Goal: Complete application form

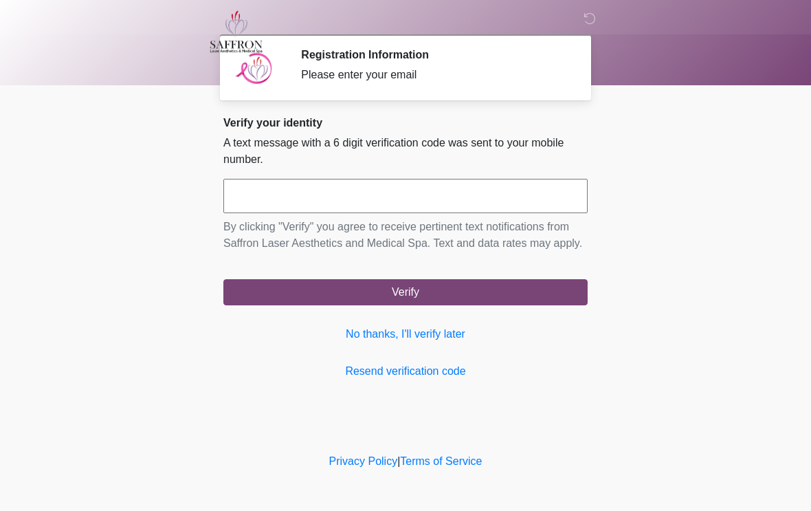
scroll to position [1, 0]
click at [311, 193] on input "text" at bounding box center [405, 196] width 364 height 34
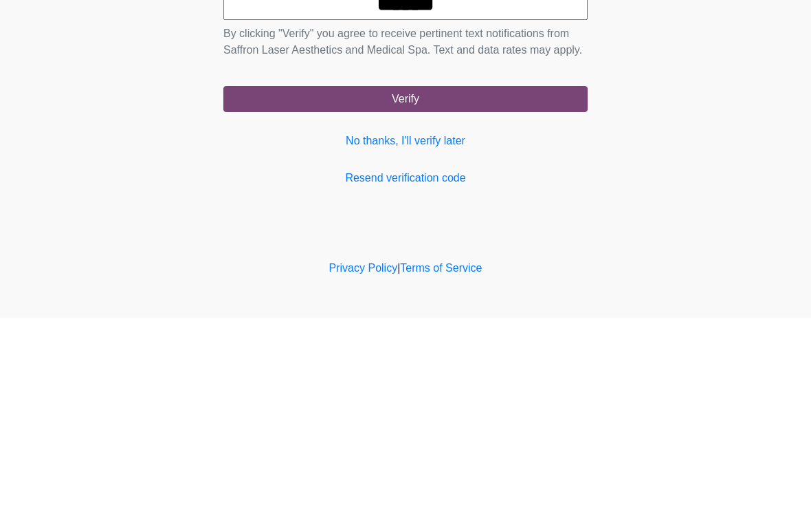
type input "******"
click at [443, 279] on button "Verify" at bounding box center [405, 292] width 364 height 26
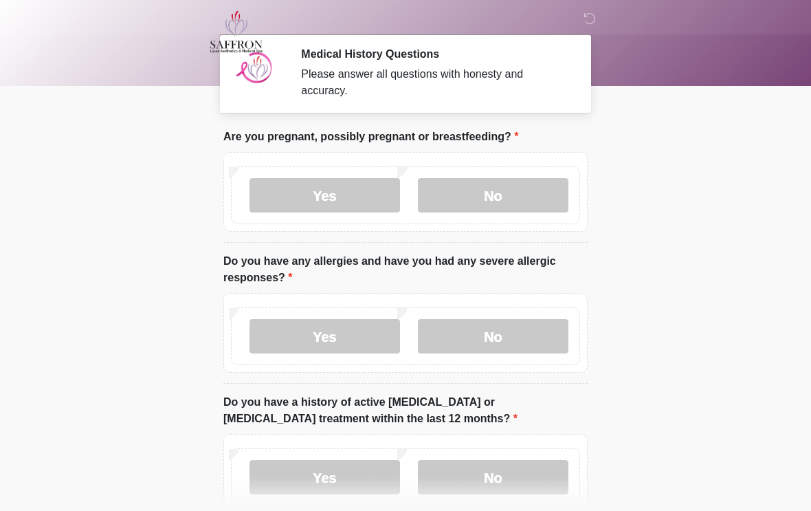
click at [511, 186] on label "No" at bounding box center [493, 195] width 151 height 34
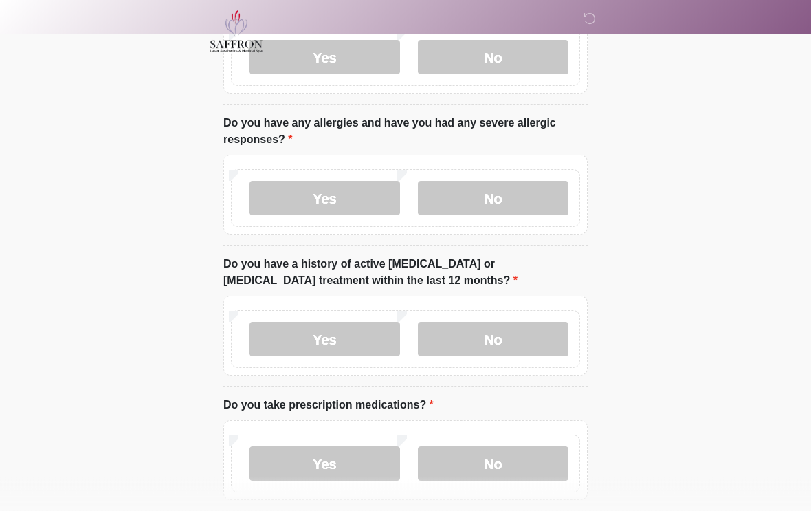
scroll to position [139, 0]
click at [513, 190] on label "No" at bounding box center [493, 198] width 151 height 34
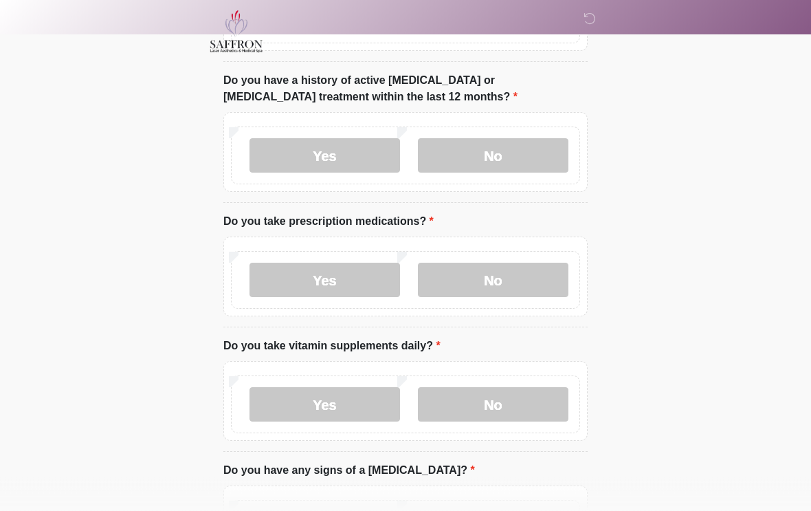
scroll to position [322, 0]
click at [529, 157] on label "No" at bounding box center [493, 155] width 151 height 34
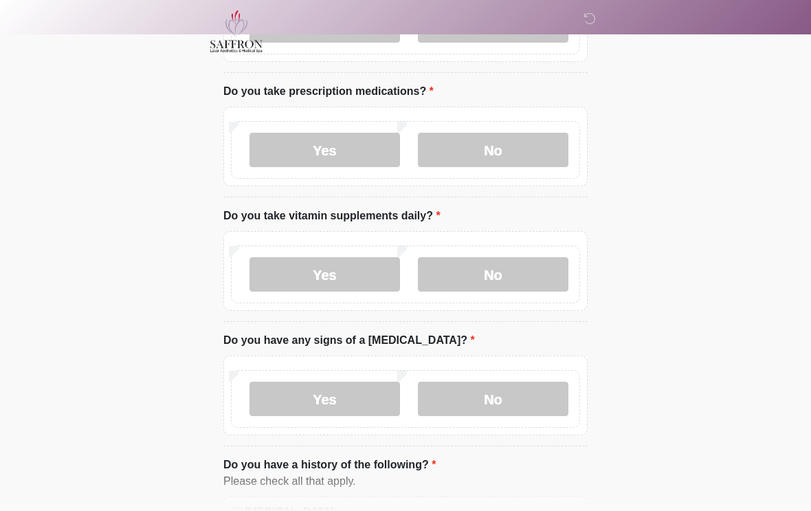
scroll to position [453, 0]
click at [347, 151] on label "Yes" at bounding box center [325, 149] width 151 height 34
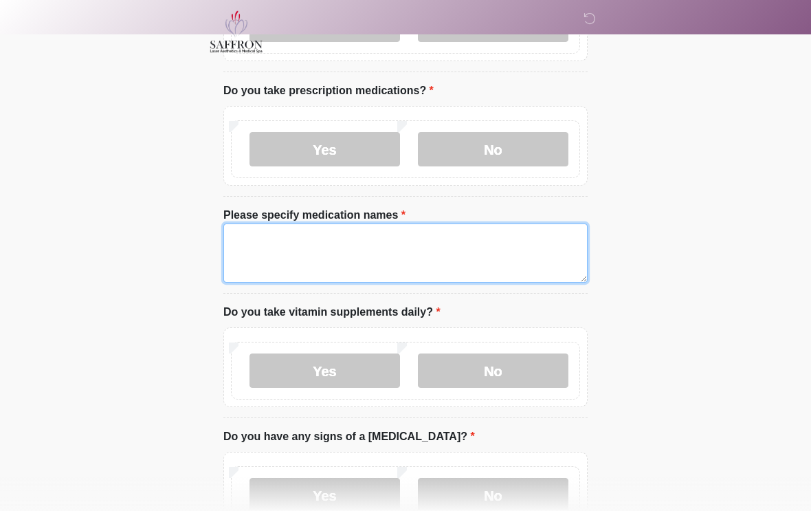
click at [413, 248] on textarea "Please specify medication names" at bounding box center [405, 252] width 364 height 59
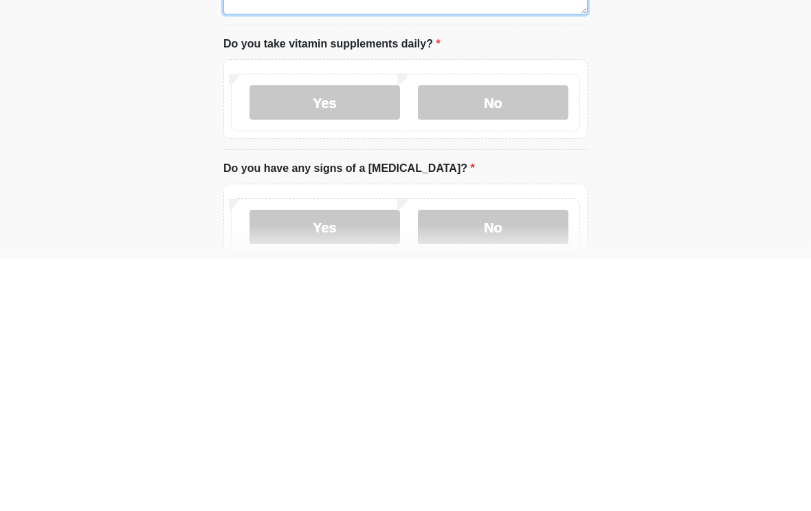
scroll to position [474, 0]
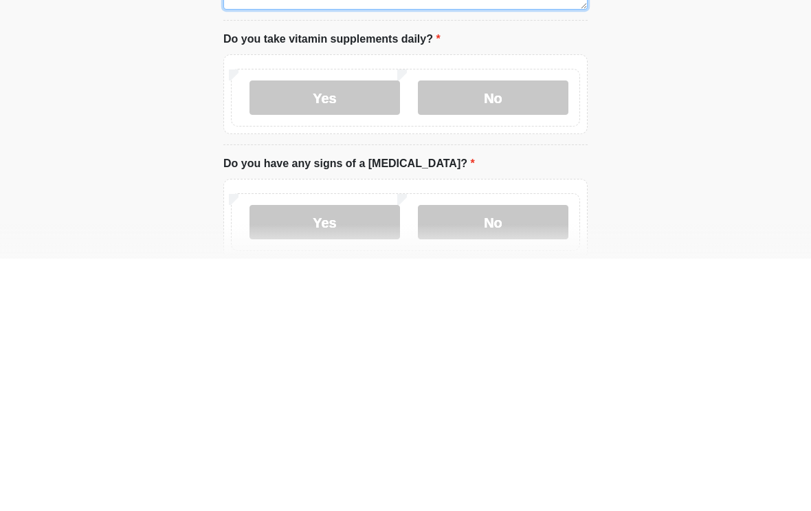
type textarea "**********"
click at [342, 333] on label "Yes" at bounding box center [325, 350] width 151 height 34
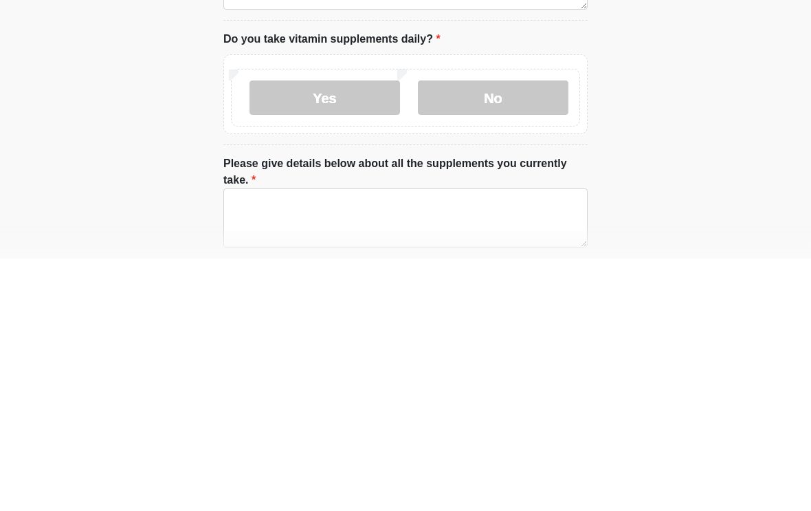
scroll to position [726, 0]
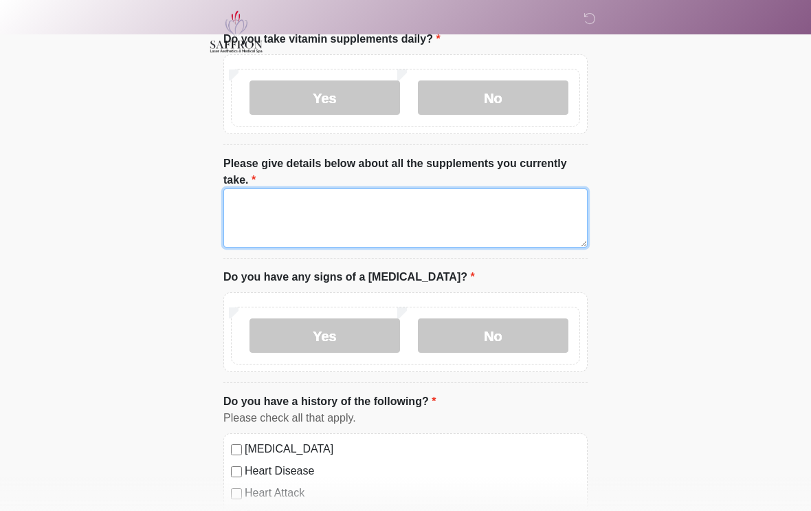
click at [361, 215] on textarea "Please give details below about all the supplements you currently take." at bounding box center [405, 217] width 364 height 59
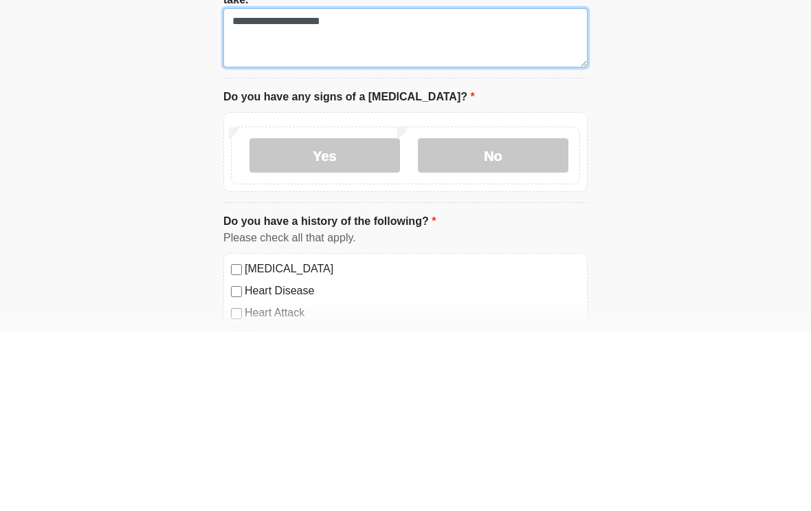
type textarea "**********"
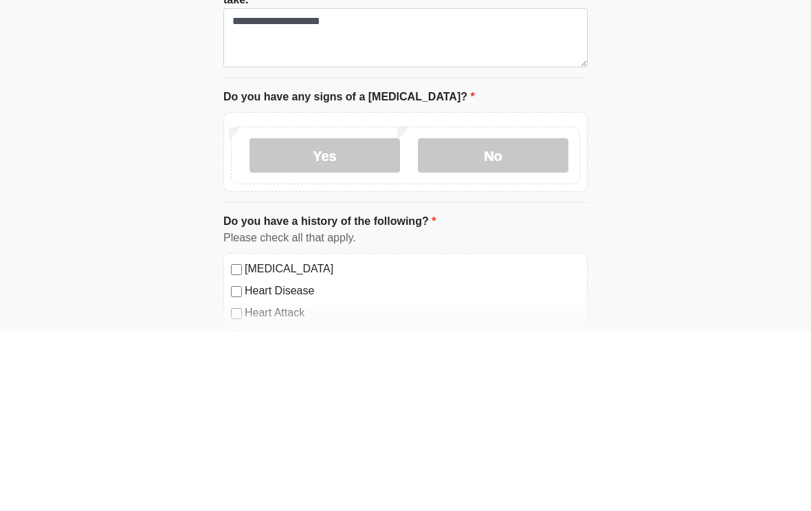
click at [514, 318] on label "No" at bounding box center [493, 335] width 151 height 34
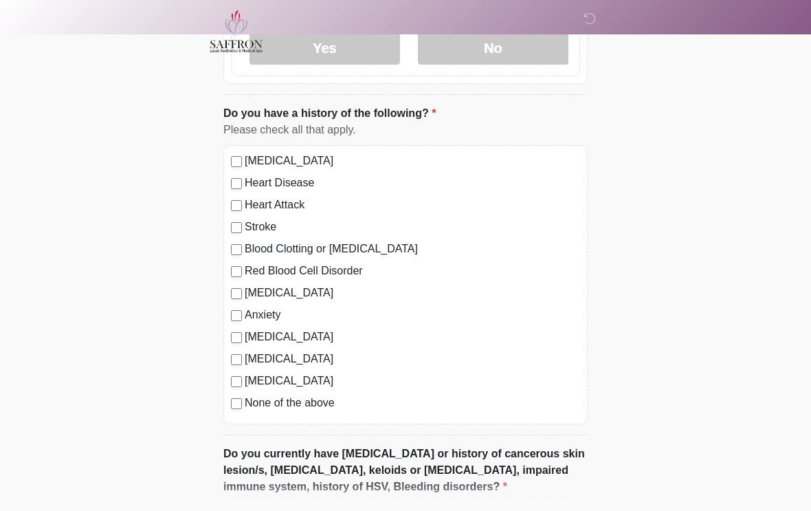
scroll to position [1014, 0]
click at [263, 314] on label "Anxiety" at bounding box center [413, 315] width 336 height 17
click at [282, 287] on label "Depression" at bounding box center [413, 293] width 336 height 17
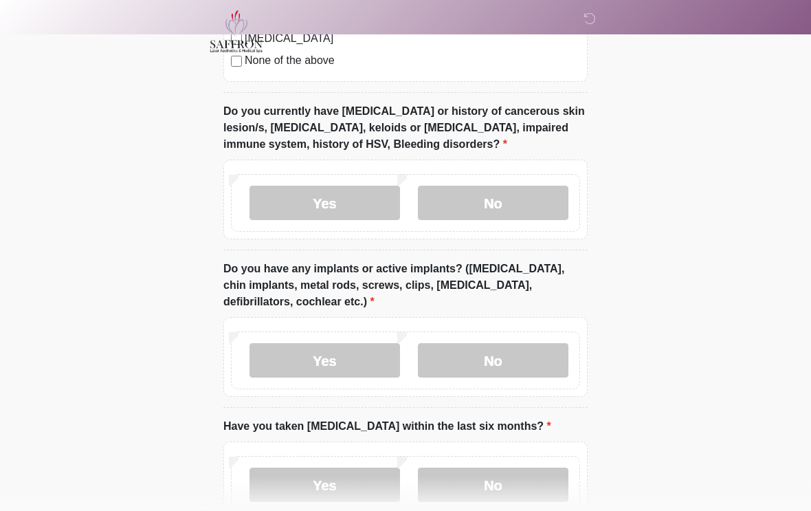
scroll to position [1357, 0]
click at [527, 194] on label "No" at bounding box center [493, 203] width 151 height 34
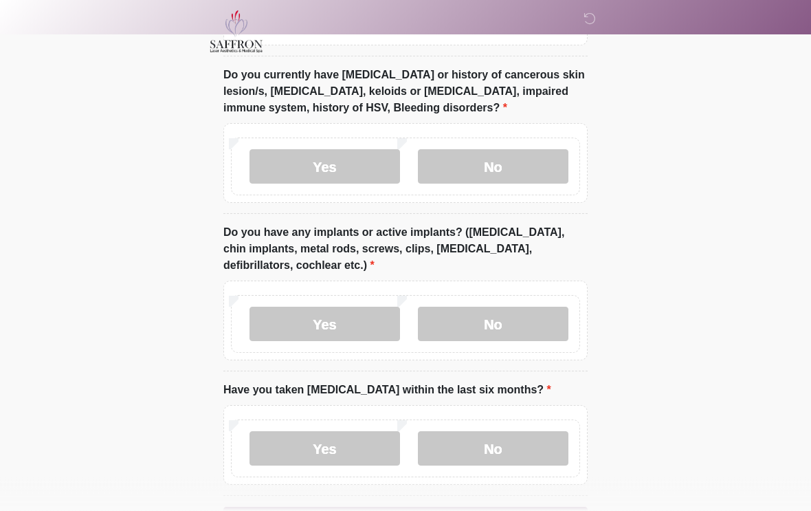
scroll to position [1462, 0]
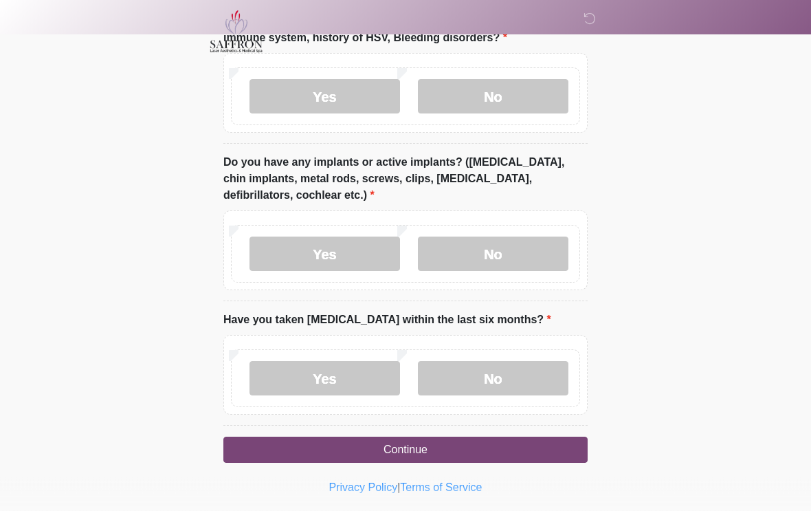
click at [514, 253] on label "No" at bounding box center [493, 254] width 151 height 34
click at [507, 377] on label "No" at bounding box center [493, 379] width 151 height 34
click at [469, 449] on button "Continue" at bounding box center [405, 450] width 364 height 26
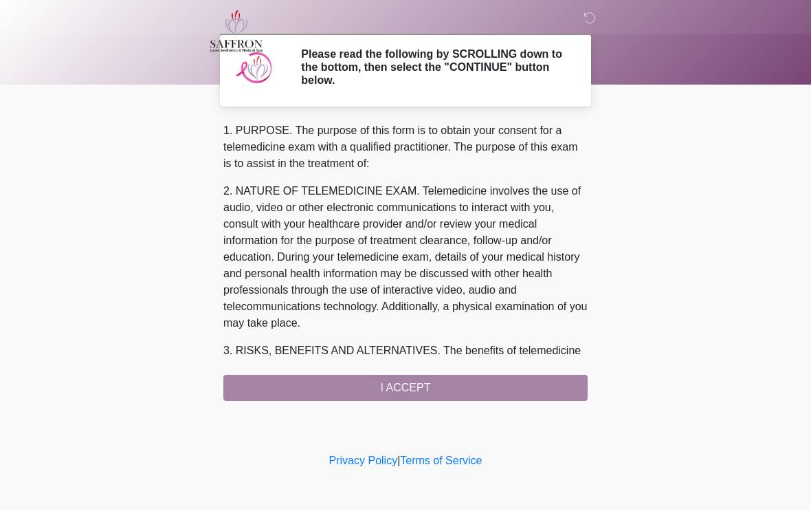
scroll to position [0, 0]
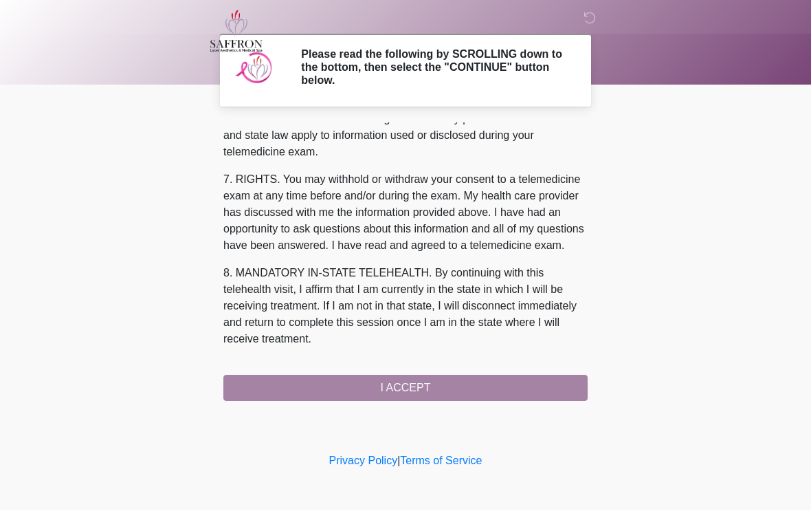
click at [427, 393] on div "1. PURPOSE. The purpose of this form is to obtain your consent for a telemedici…" at bounding box center [405, 262] width 364 height 278
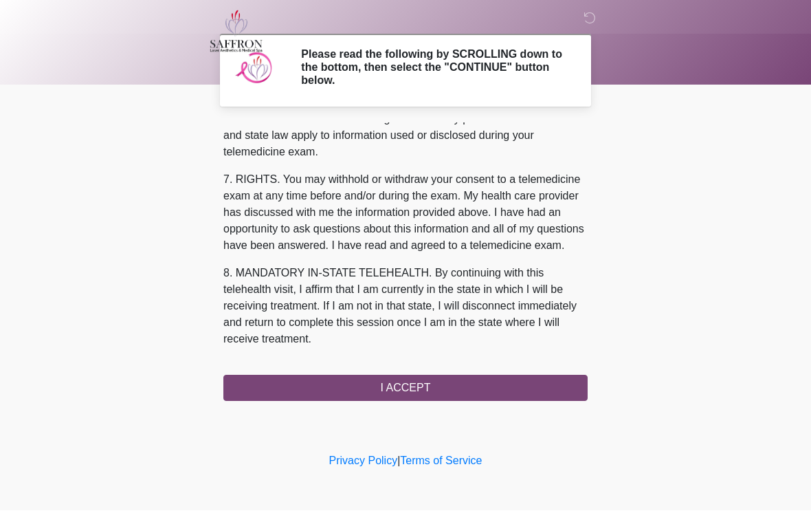
click at [408, 382] on button "I ACCEPT" at bounding box center [405, 388] width 364 height 26
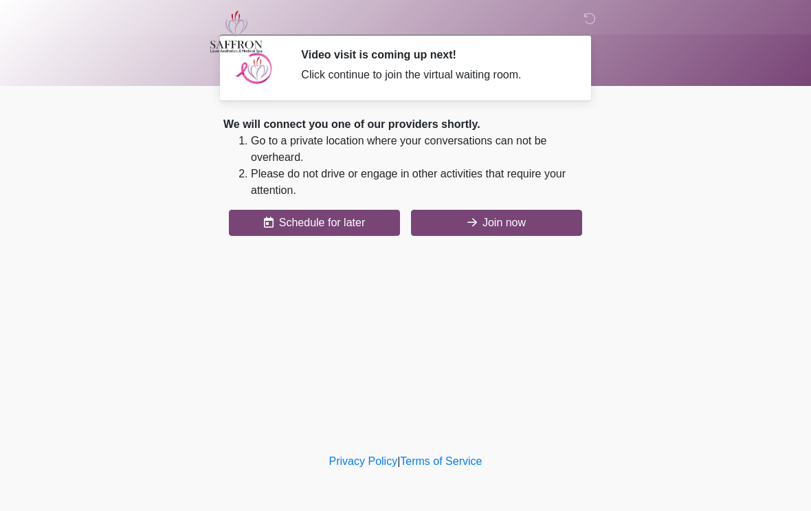
click at [470, 210] on button "Join now" at bounding box center [496, 223] width 171 height 26
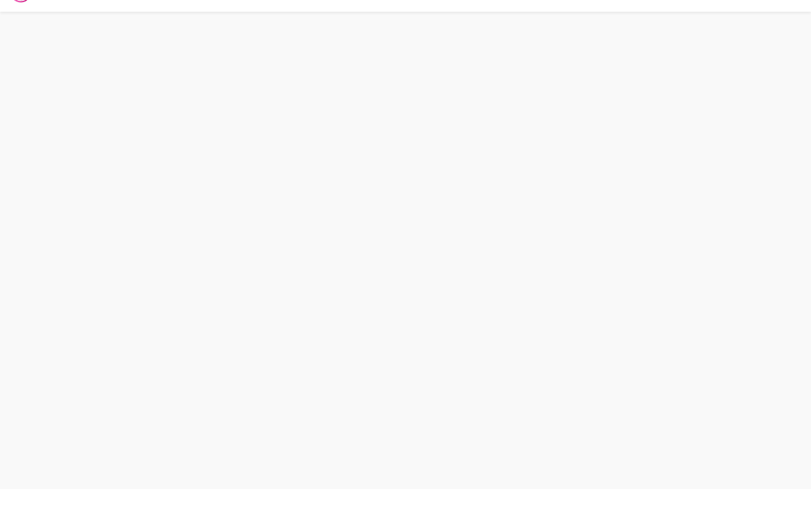
scroll to position [4, 0]
